Goal: Book appointment/travel/reservation

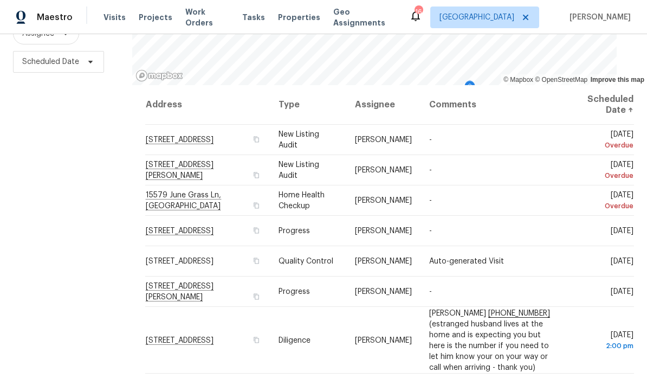
scroll to position [144, 0]
click at [0, 0] on span at bounding box center [0, 0] width 0 height 0
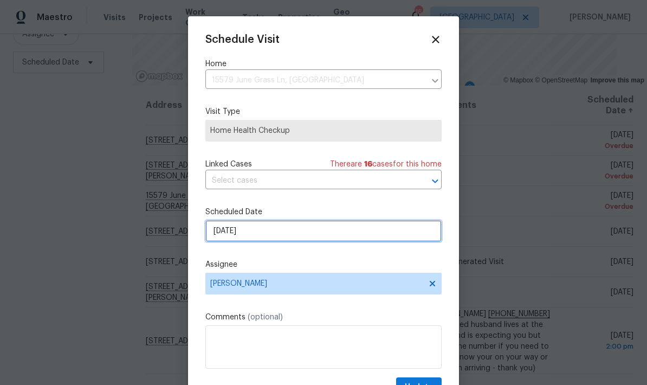
click at [264, 234] on input "[DATE]" at bounding box center [323, 231] width 236 height 22
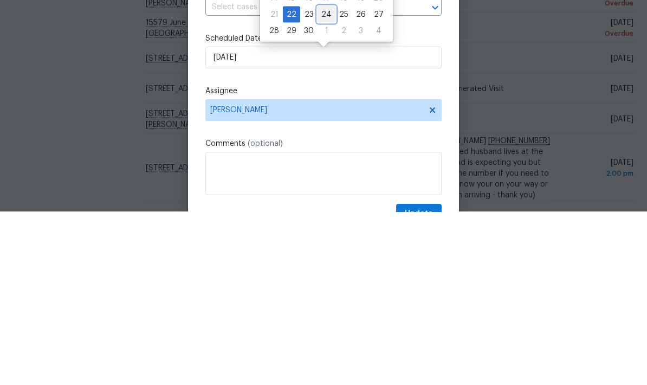
click at [326, 180] on div "24" at bounding box center [327, 187] width 18 height 15
type input "[DATE]"
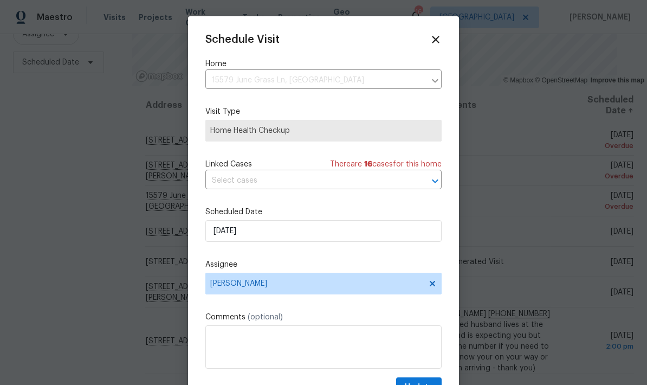
click at [433, 43] on icon at bounding box center [435, 39] width 7 height 7
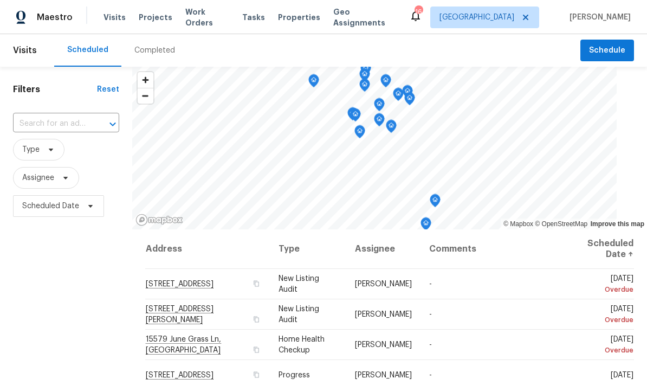
scroll to position [0, 0]
click at [600, 44] on span "Schedule" at bounding box center [607, 51] width 36 height 14
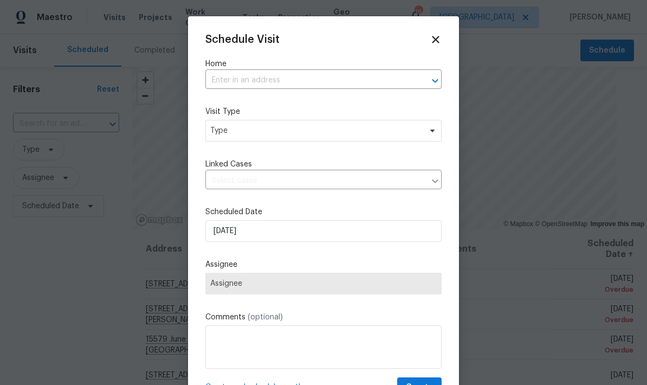
click at [221, 80] on input "text" at bounding box center [308, 80] width 206 height 17
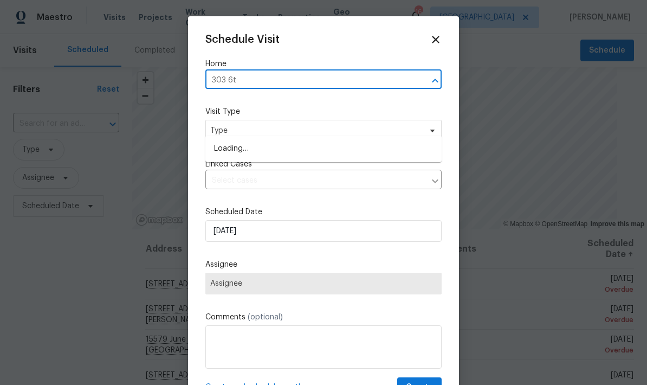
type input "303 6th"
click at [234, 140] on li "[STREET_ADDRESS][PERSON_NAME]" at bounding box center [323, 149] width 236 height 18
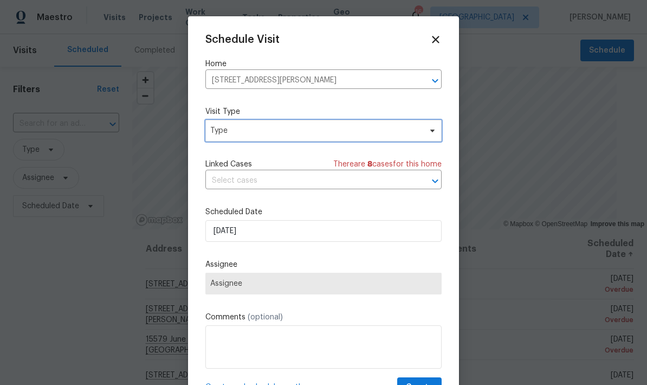
click at [219, 137] on span "Type" at bounding box center [323, 131] width 236 height 22
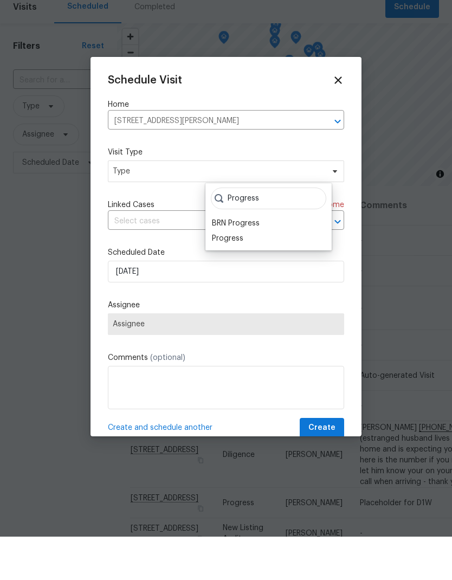
type input "Progress"
click at [224, 276] on div "Progress" at bounding box center [227, 281] width 31 height 11
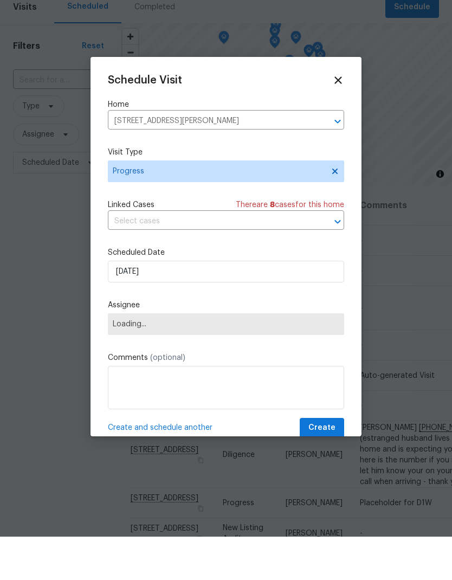
scroll to position [43, 0]
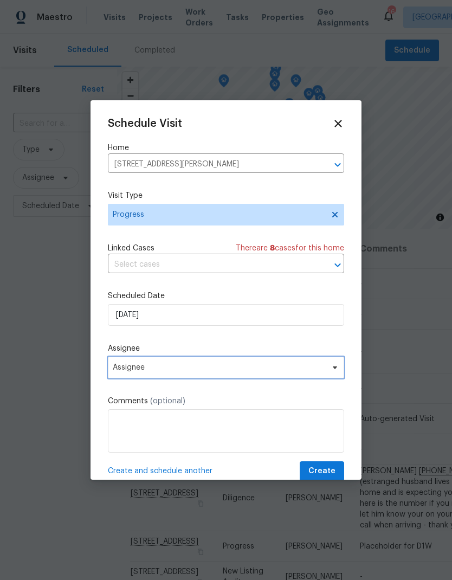
click at [121, 372] on span "Assignee" at bounding box center [219, 367] width 213 height 9
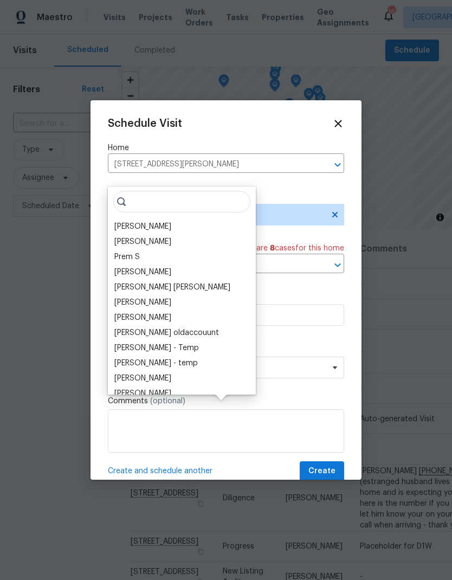
click at [120, 221] on div "[PERSON_NAME]" at bounding box center [142, 226] width 57 height 11
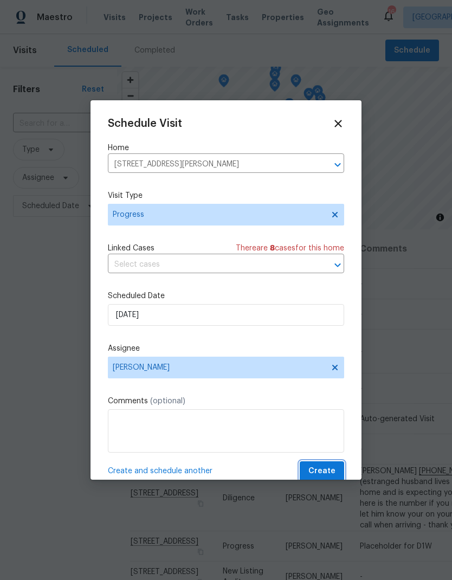
click at [318, 384] on span "Create" at bounding box center [321, 472] width 27 height 14
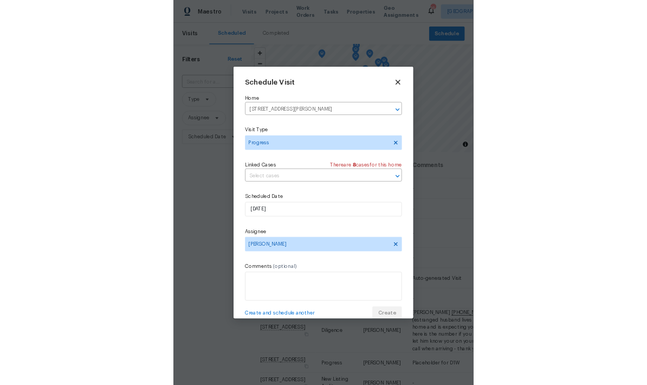
scroll to position [0, 0]
